Goal: Information Seeking & Learning: Learn about a topic

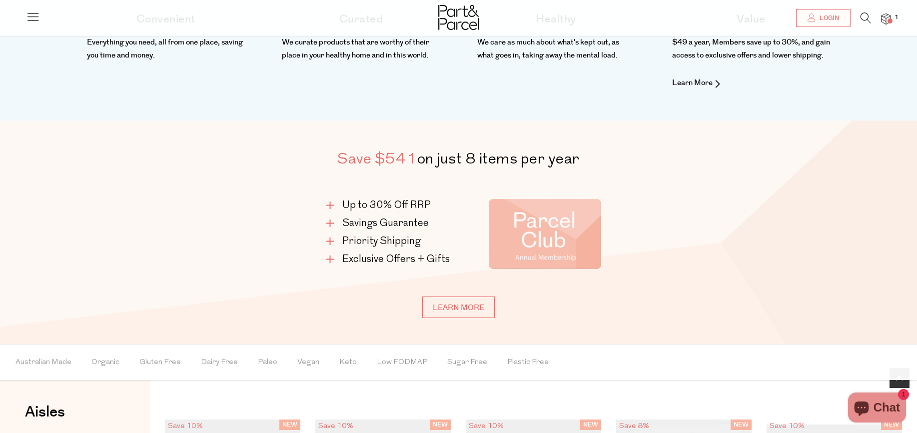
scroll to position [567, 0]
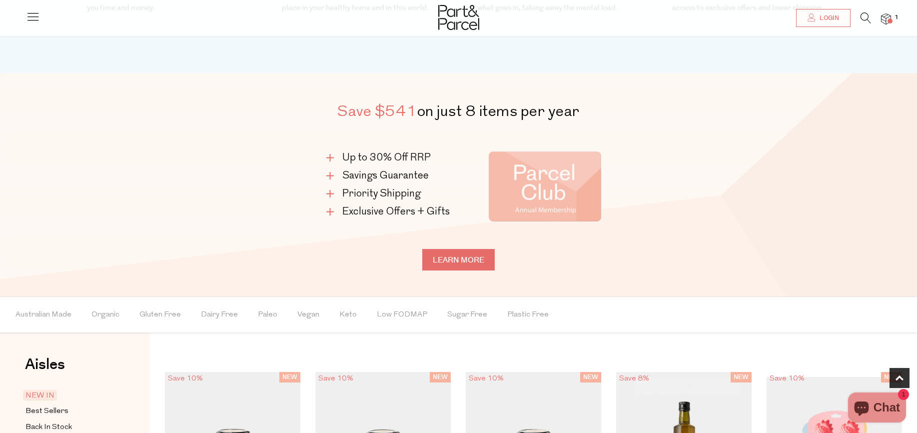
click at [465, 265] on link "Learn more" at bounding box center [458, 259] width 72 height 21
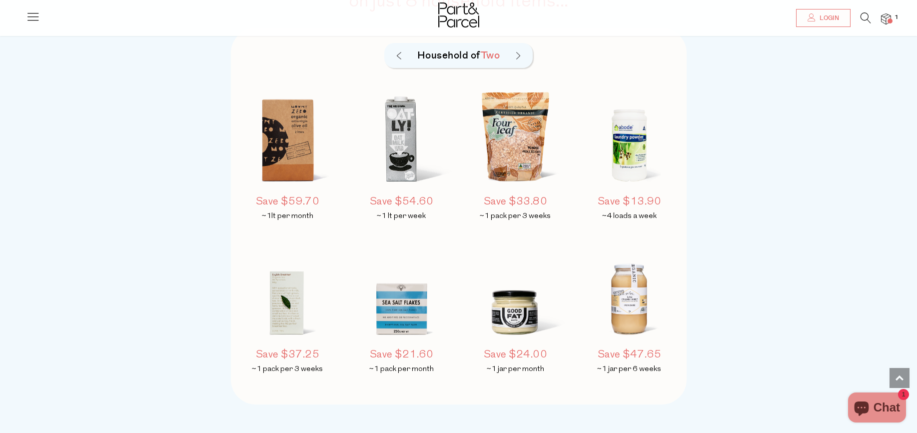
scroll to position [754, 0]
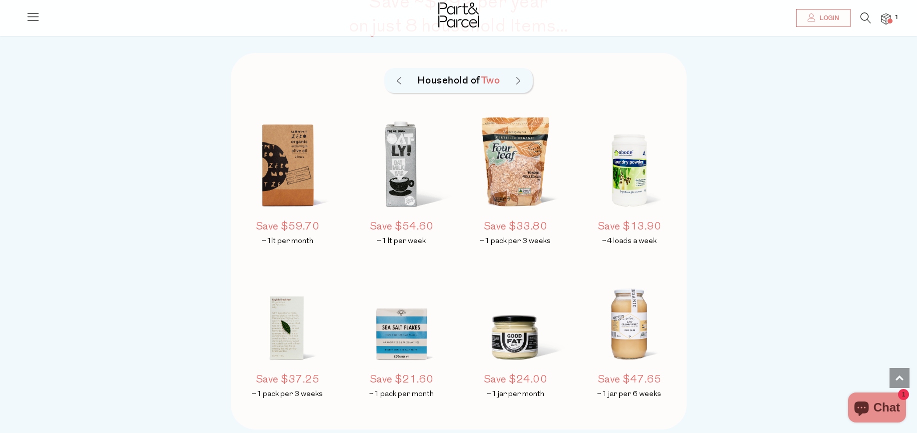
click at [698, 284] on div "Save ~$292 per year on just 8 household Items... Household of Two Save $59.70 ~…" at bounding box center [458, 209] width 917 height 537
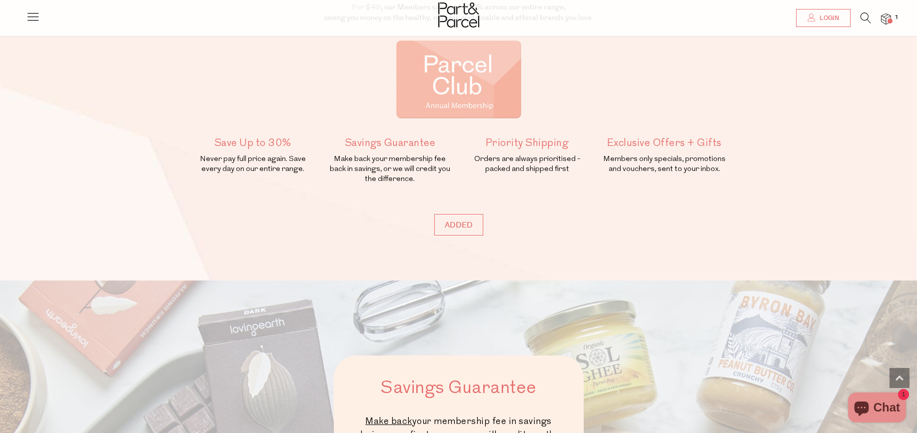
scroll to position [136, 0]
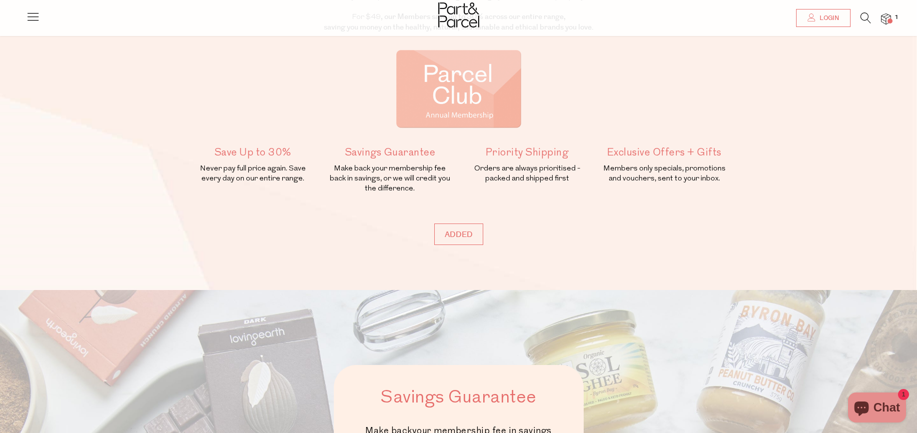
click at [461, 13] on img at bounding box center [458, 14] width 41 height 25
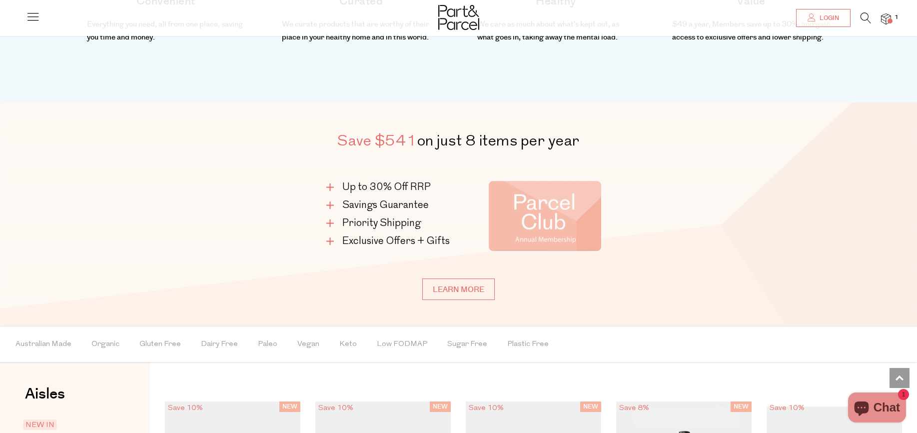
scroll to position [401, 0]
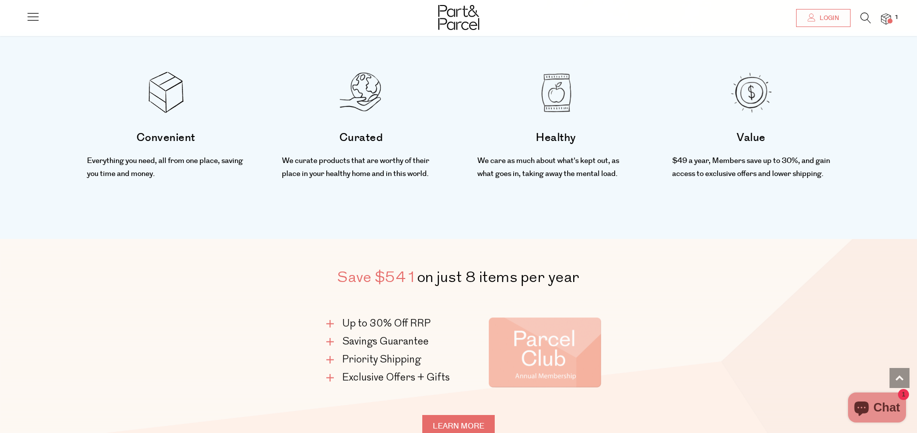
click at [456, 416] on link "Learn more" at bounding box center [458, 425] width 72 height 21
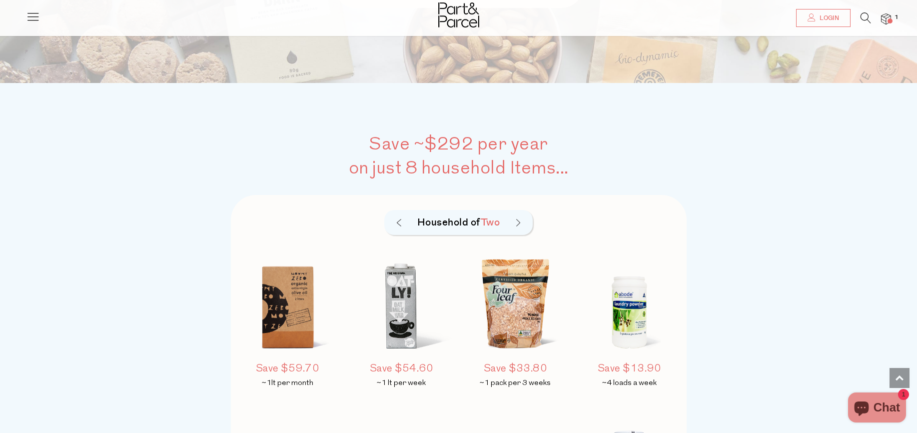
scroll to position [635, 0]
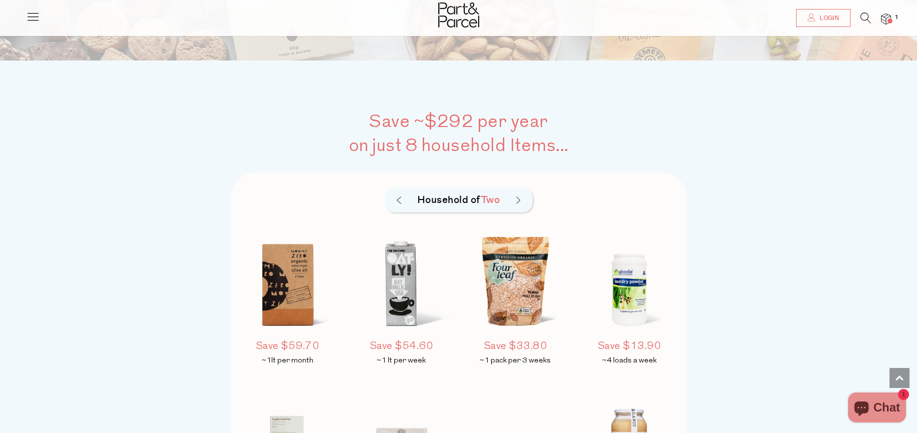
click at [520, 200] on img at bounding box center [518, 200] width 4 height 8
click at [520, 199] on img at bounding box center [518, 200] width 4 height 8
